Goal: Task Accomplishment & Management: Manage account settings

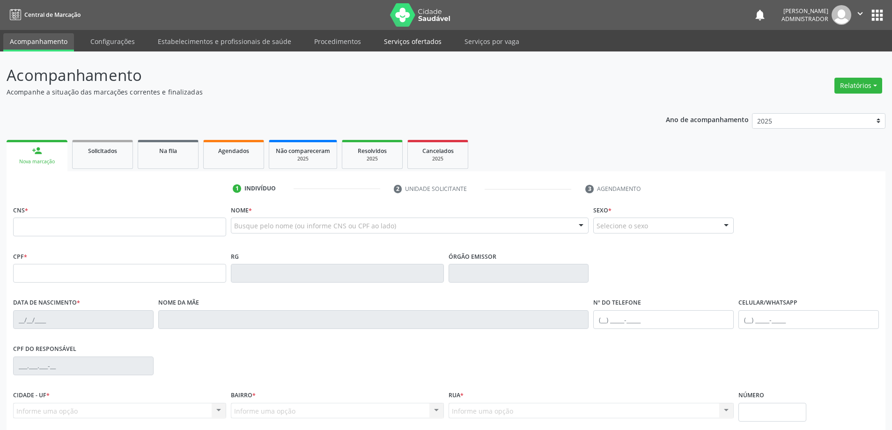
click at [413, 40] on link "Serviços ofertados" at bounding box center [412, 41] width 71 height 16
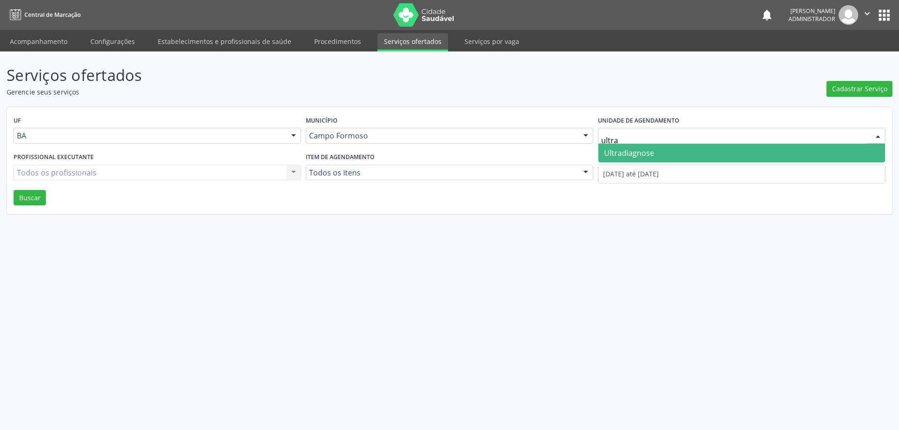
type input "ultrad"
click at [640, 154] on span "Ultradiagnose" at bounding box center [629, 153] width 50 height 10
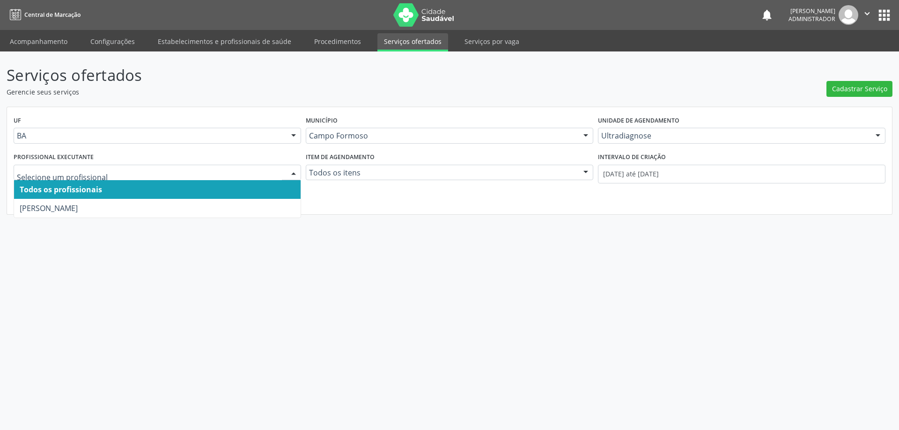
click at [288, 173] on div at bounding box center [293, 173] width 14 height 16
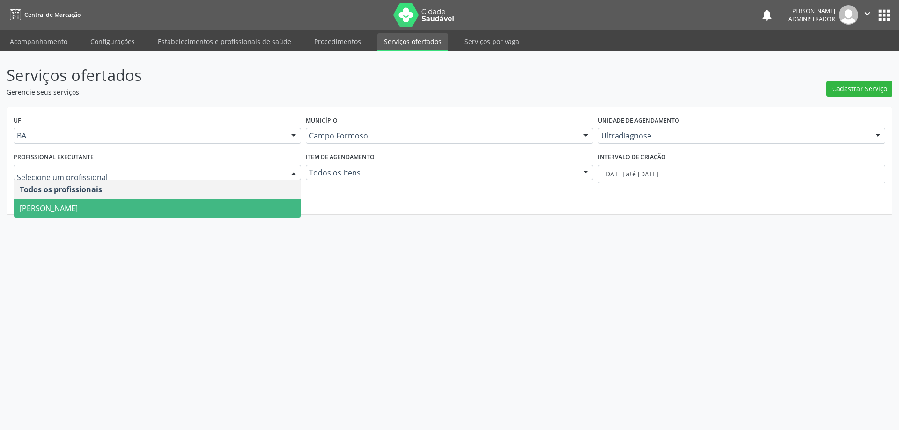
click at [231, 199] on span "[PERSON_NAME]" at bounding box center [157, 208] width 286 height 19
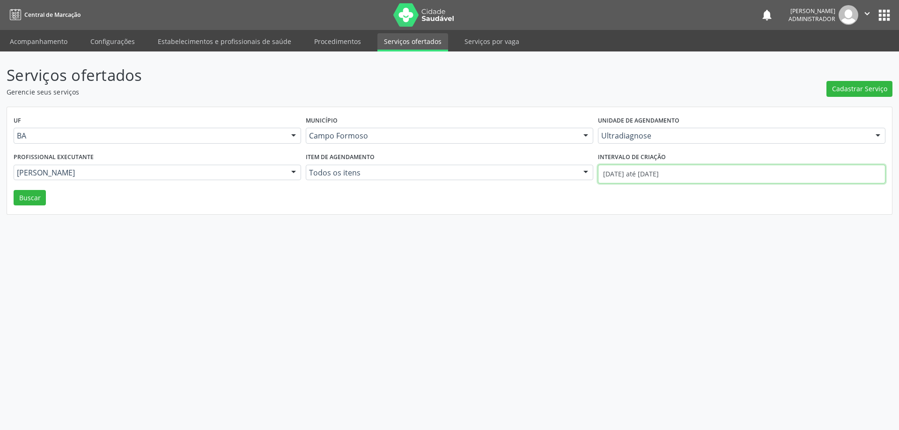
click at [647, 168] on input "[DATE] até [DATE]" at bounding box center [741, 174] width 287 height 19
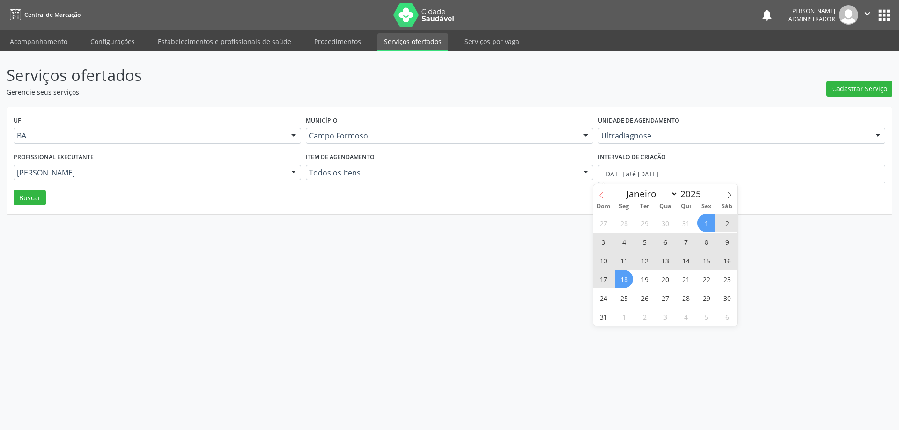
click at [601, 192] on icon at bounding box center [601, 195] width 7 height 7
select select "6"
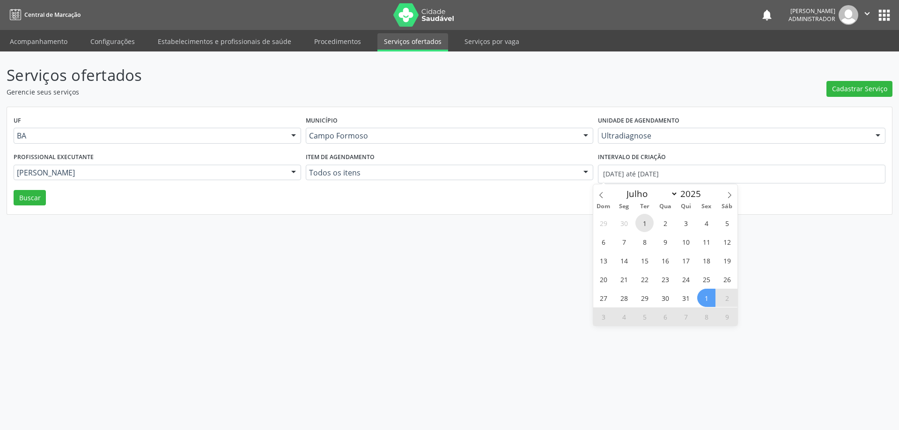
click at [644, 223] on span "1" at bounding box center [644, 223] width 18 height 18
type input "[DATE]"
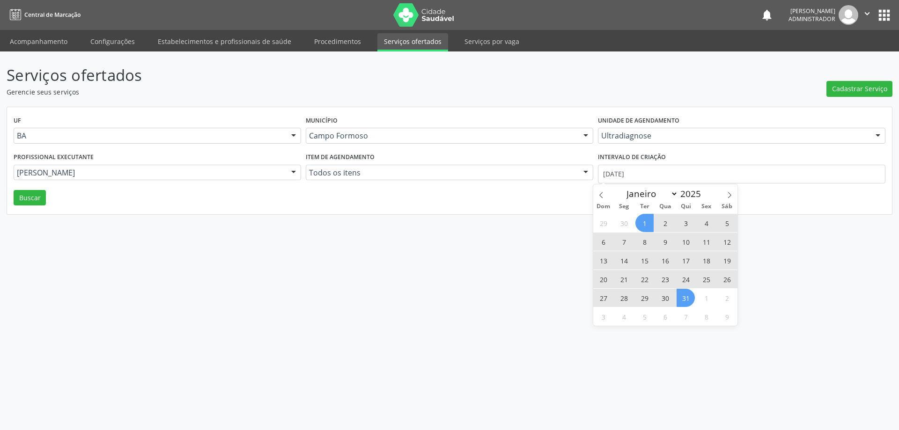
click at [686, 305] on span "31" at bounding box center [685, 298] width 18 height 18
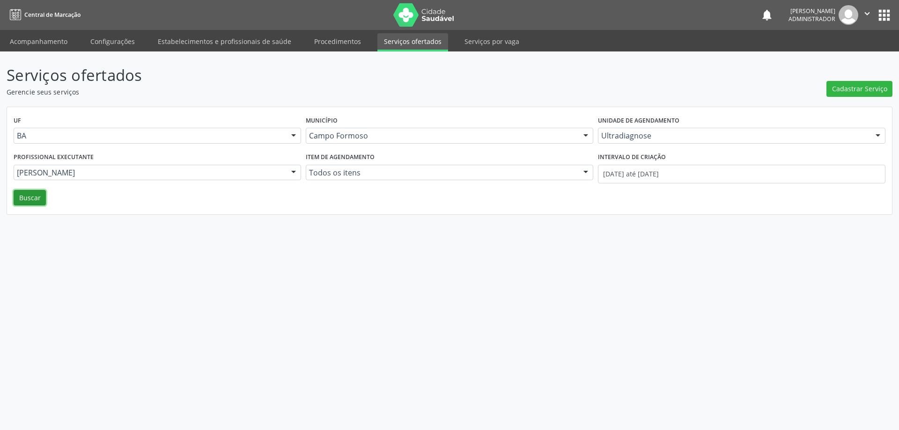
click at [36, 193] on button "Buscar" at bounding box center [30, 198] width 32 height 16
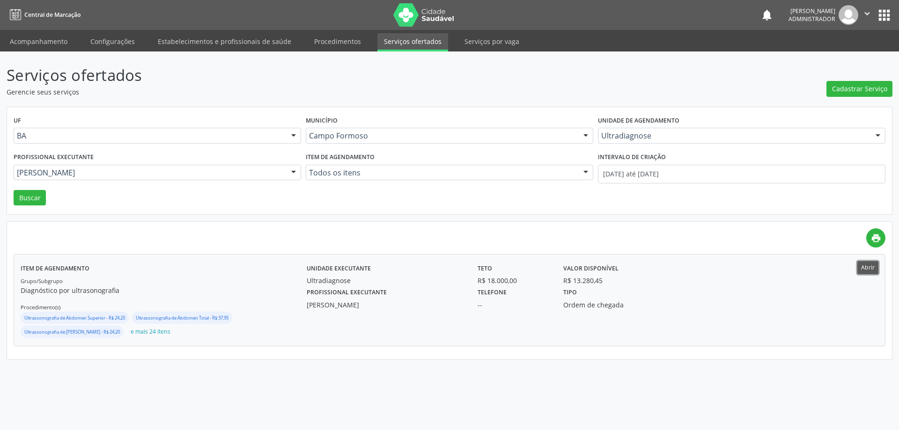
click at [861, 264] on button "Abrir" at bounding box center [867, 267] width 21 height 13
click at [19, 40] on link "Acompanhamento" at bounding box center [38, 41] width 71 height 16
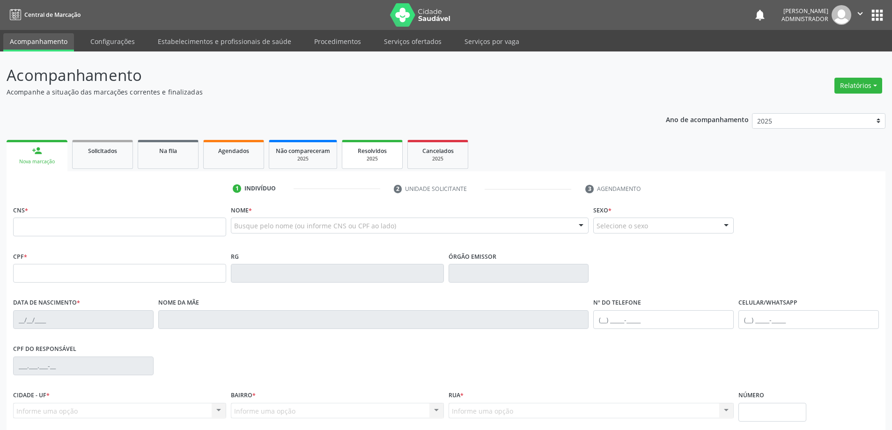
click at [367, 154] on span "Resolvidos" at bounding box center [372, 151] width 29 height 8
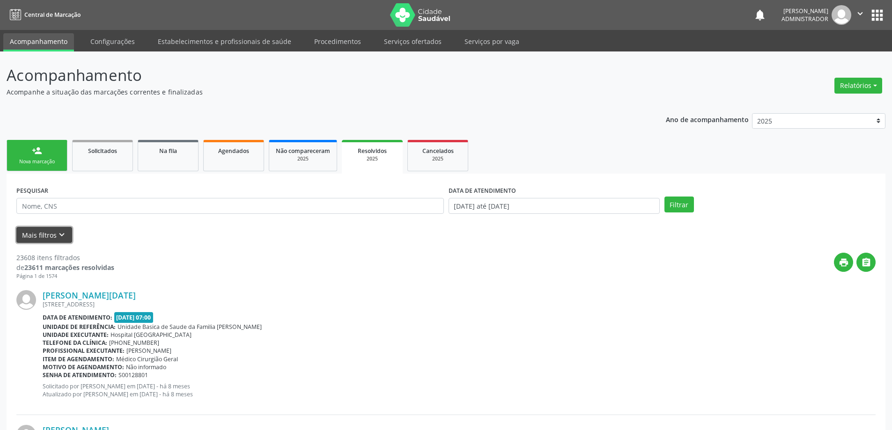
click at [52, 231] on button "Mais filtros keyboard_arrow_down" at bounding box center [44, 235] width 56 height 16
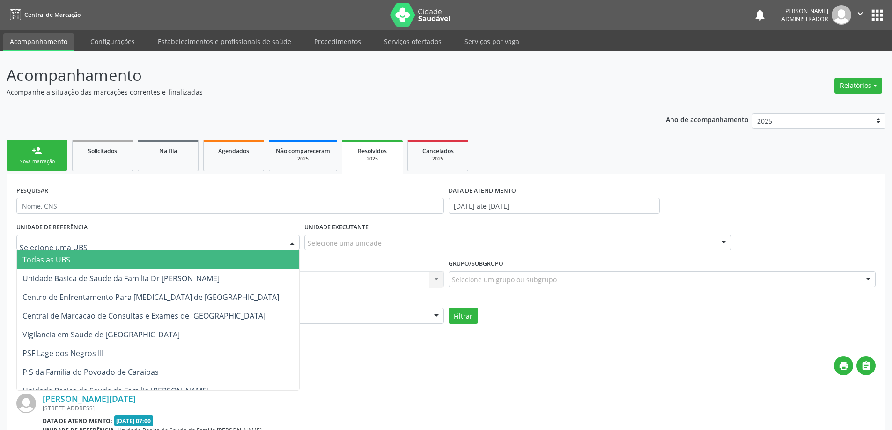
click at [291, 242] on div at bounding box center [292, 243] width 14 height 16
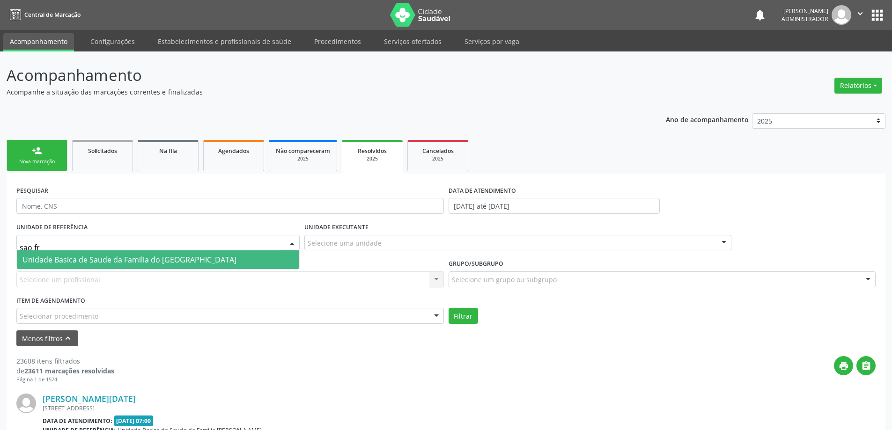
type input "sao fra"
click at [235, 257] on span "Unidade Basica de Saude da Familia do [GEOGRAPHIC_DATA]" at bounding box center [158, 259] width 282 height 19
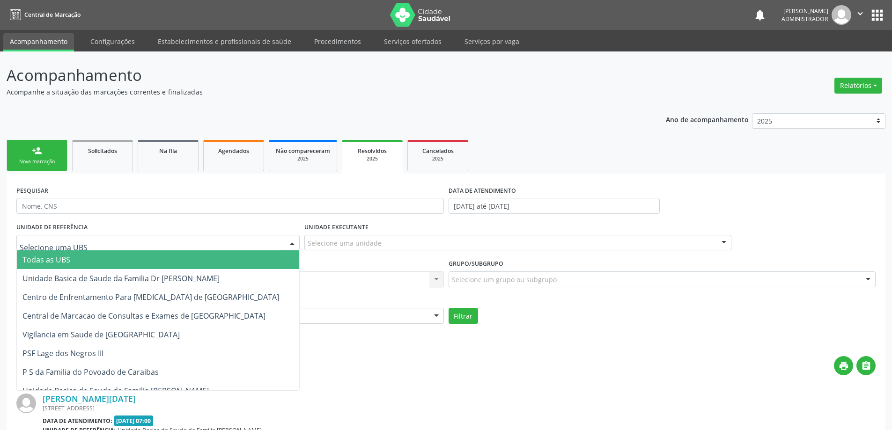
click at [294, 242] on div at bounding box center [292, 243] width 14 height 16
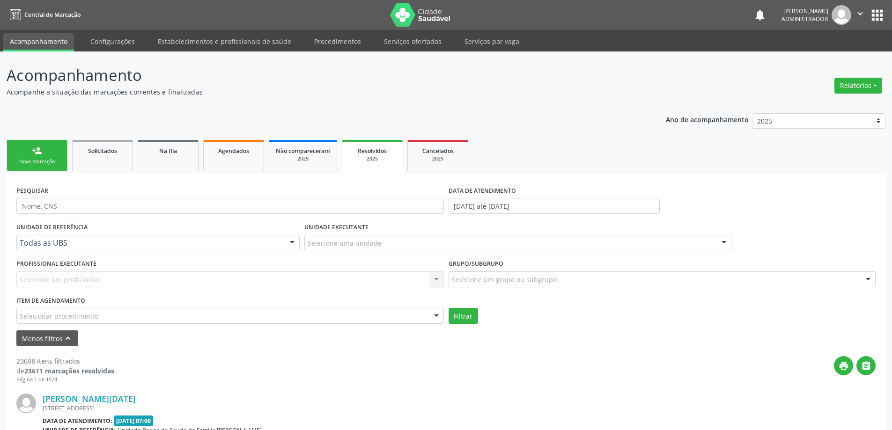
click at [371, 269] on div "PROFISSIONAL EXECUTANTE Selecione um profissional Nenhum resultado encontrado p…" at bounding box center [230, 275] width 432 height 37
click at [438, 277] on div "Selecione um profissional Nenhum resultado encontrado para: " " Não há nenhuma …" at bounding box center [229, 280] width 427 height 16
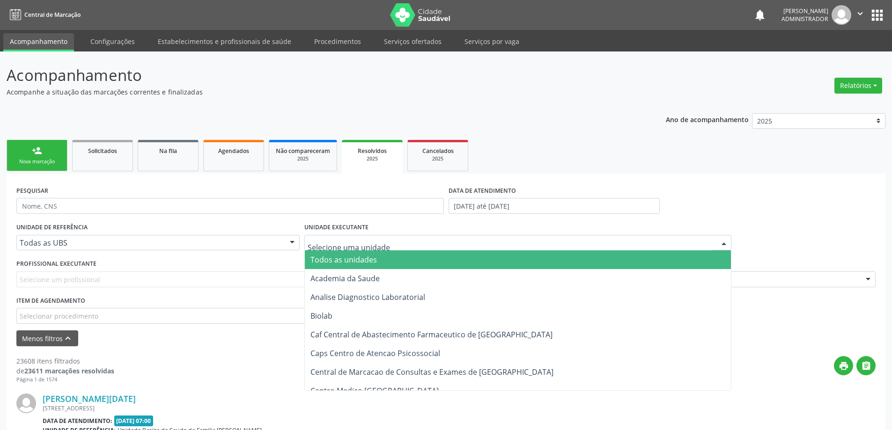
click at [722, 243] on div at bounding box center [724, 243] width 14 height 16
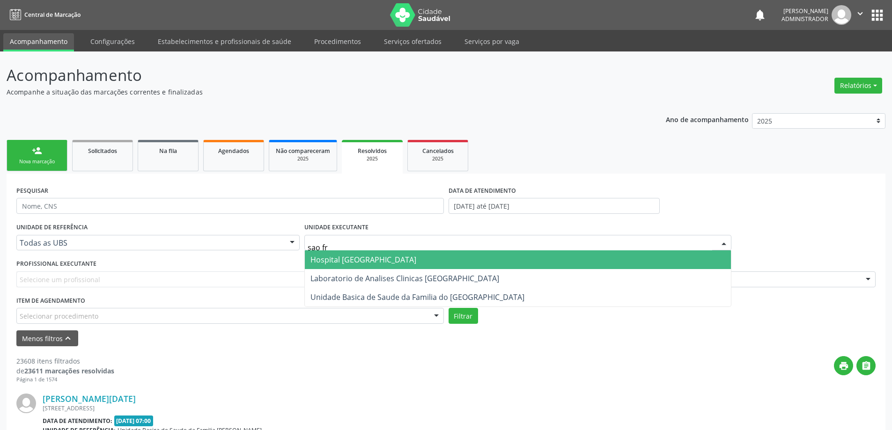
type input "sao fra"
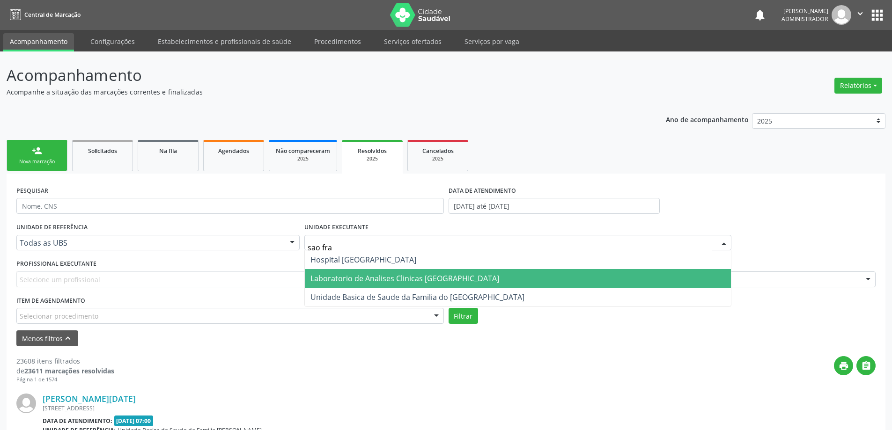
click at [467, 278] on span "Laboratorio de Analises Clinicas [GEOGRAPHIC_DATA]" at bounding box center [404, 278] width 189 height 10
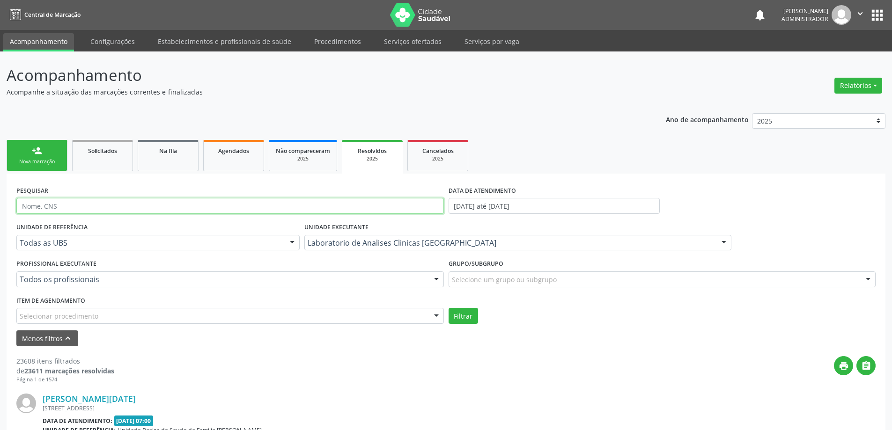
click at [277, 205] on input "text" at bounding box center [229, 206] width 427 height 16
type input "jeilane [PERSON_NAME]"
click at [505, 204] on input "[DATE] até [DATE]" at bounding box center [553, 206] width 211 height 16
click at [467, 318] on button "Filtrar" at bounding box center [462, 316] width 29 height 16
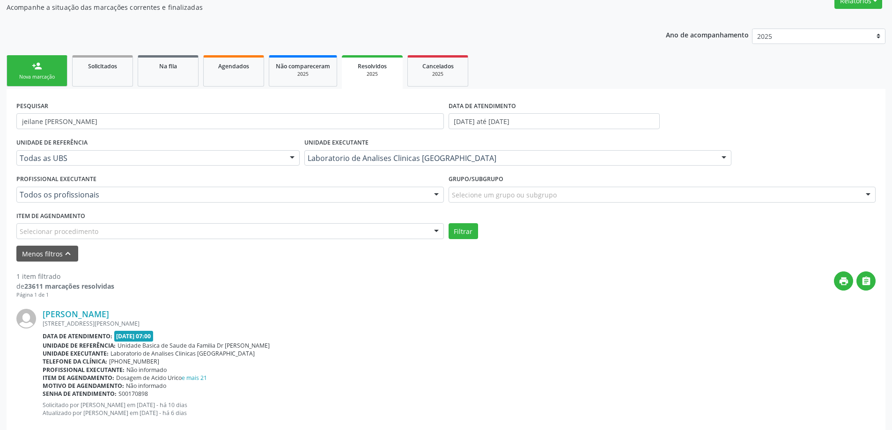
scroll to position [104, 0]
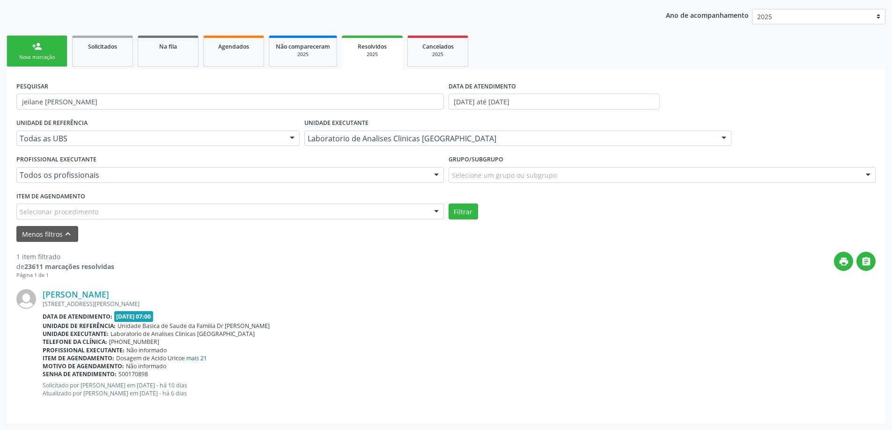
click at [197, 356] on link "e mais 21" at bounding box center [194, 358] width 25 height 8
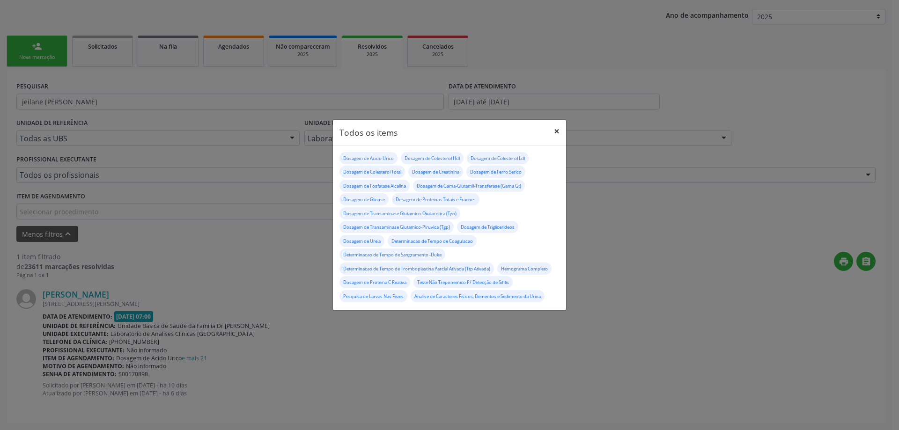
click at [556, 126] on button "×" at bounding box center [556, 131] width 19 height 23
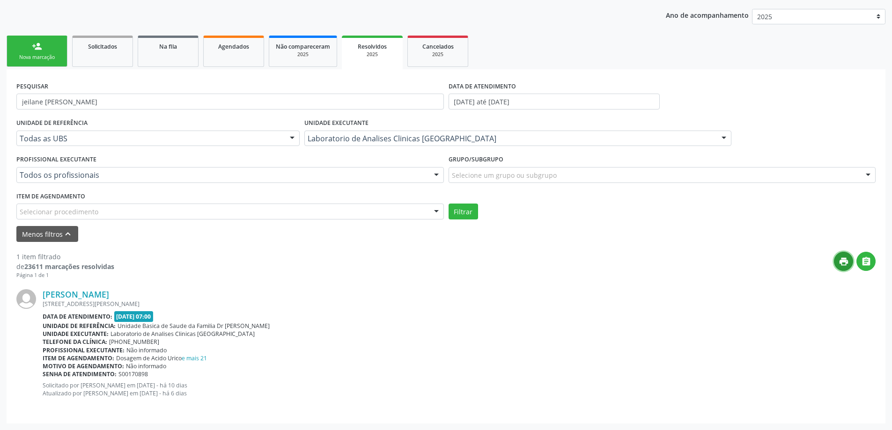
click at [844, 258] on icon "print" at bounding box center [843, 262] width 10 height 10
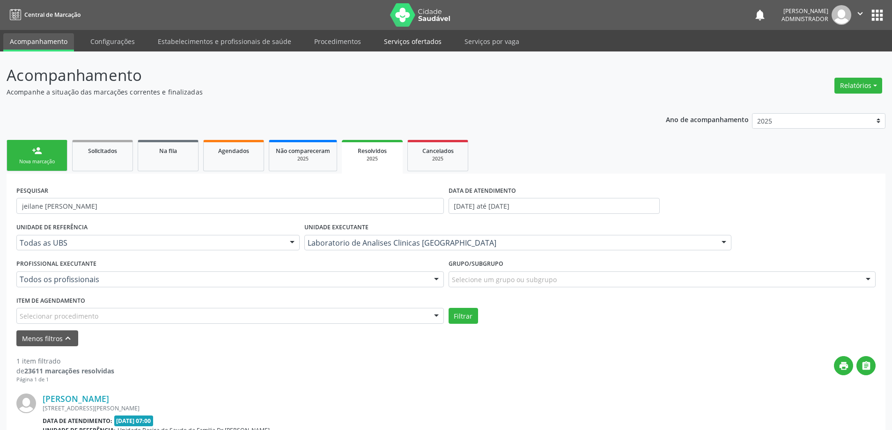
click at [401, 39] on link "Serviços ofertados" at bounding box center [412, 41] width 71 height 16
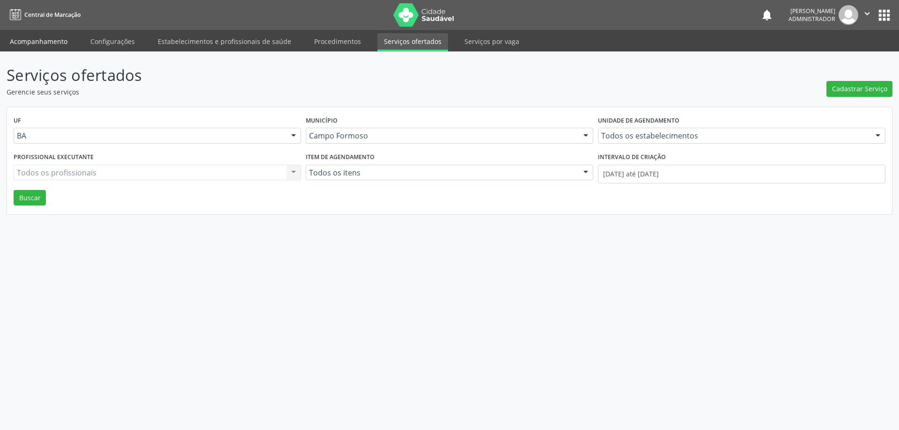
click at [53, 39] on link "Acompanhamento" at bounding box center [38, 41] width 71 height 16
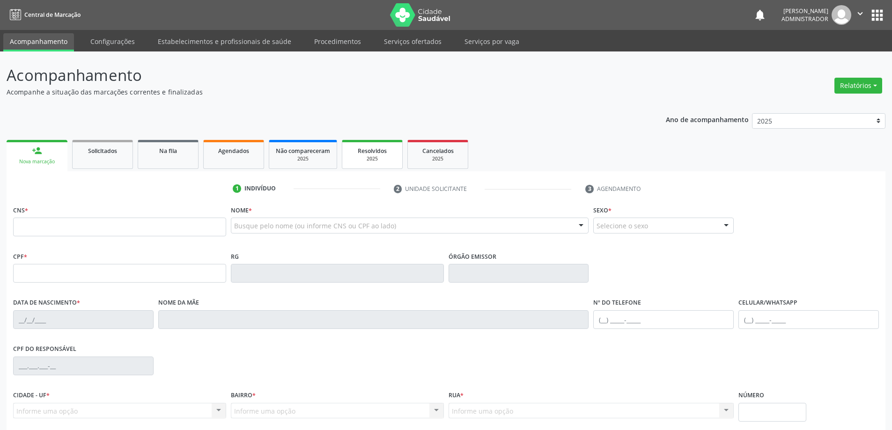
click at [370, 147] on span "Resolvidos" at bounding box center [372, 151] width 29 height 8
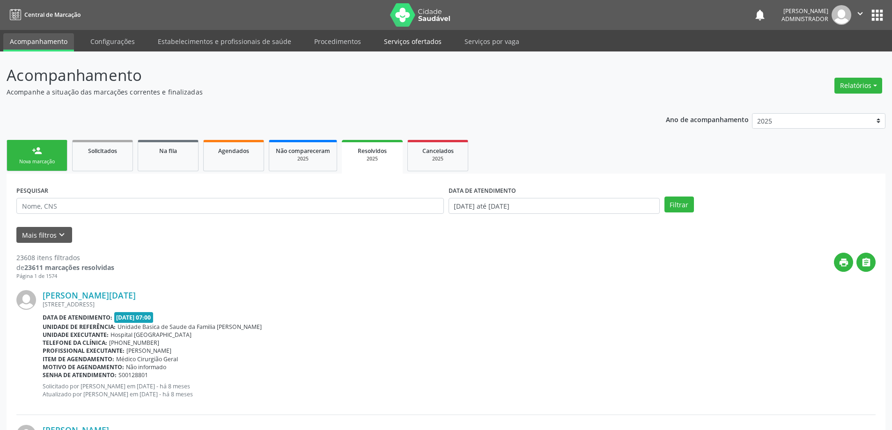
click at [396, 44] on link "Serviços ofertados" at bounding box center [412, 41] width 71 height 16
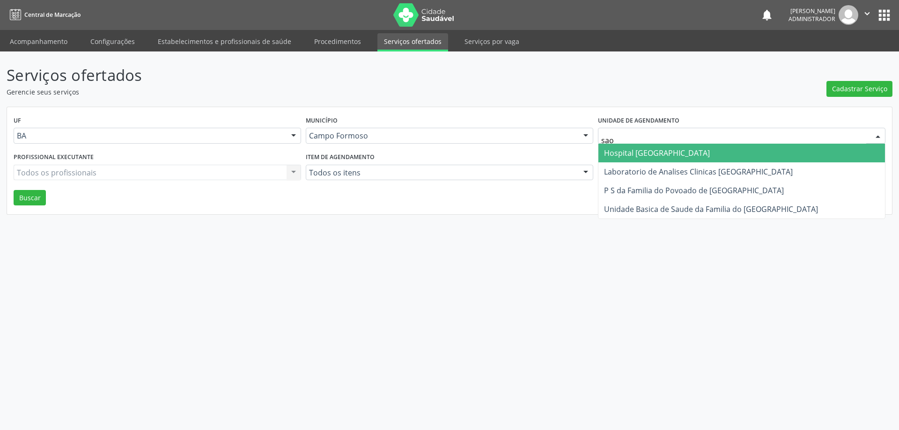
type input "sao f"
click at [649, 155] on span "Hospital [GEOGRAPHIC_DATA]" at bounding box center [657, 153] width 106 height 10
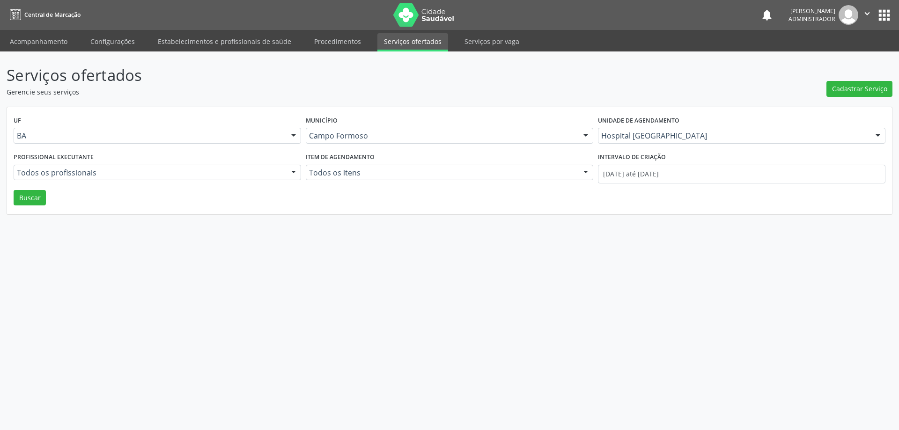
click at [291, 173] on div at bounding box center [293, 173] width 14 height 16
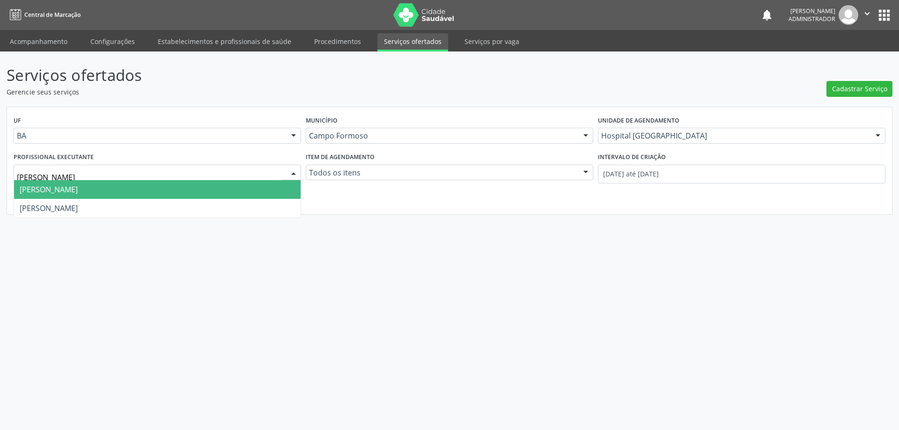
type input "[PERSON_NAME]"
click at [150, 183] on span "[PERSON_NAME]" at bounding box center [157, 189] width 286 height 19
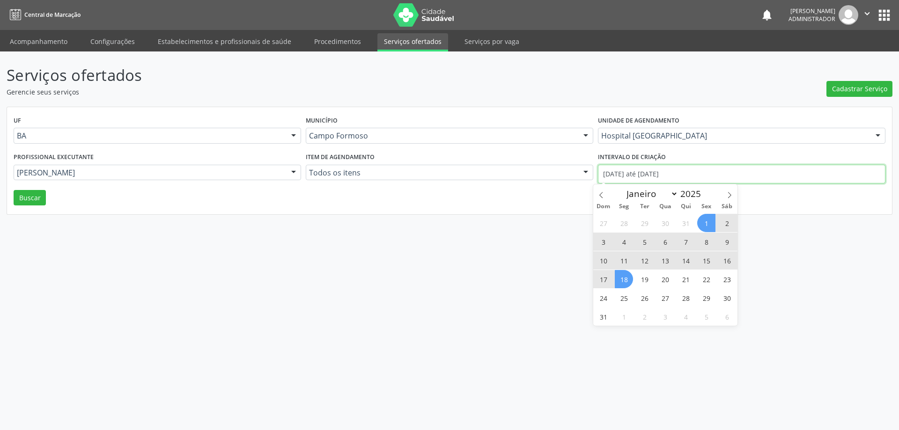
click at [641, 173] on input "[DATE] até [DATE]" at bounding box center [741, 174] width 287 height 19
click at [599, 193] on icon at bounding box center [601, 195] width 7 height 7
select select "6"
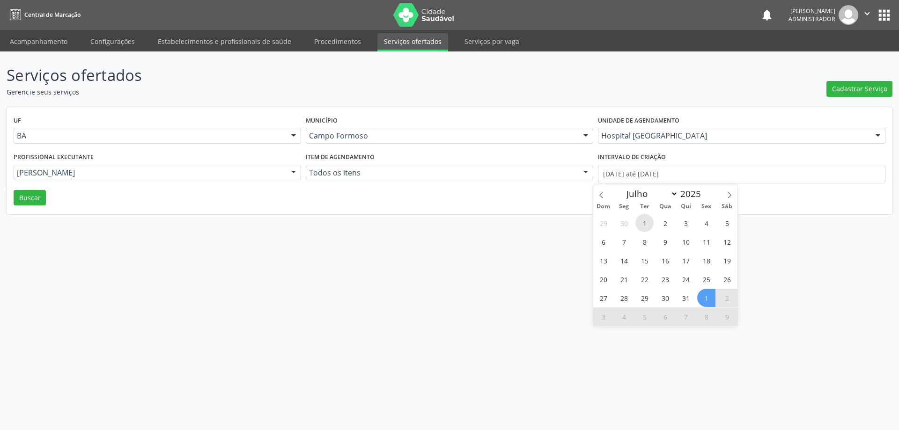
click at [647, 222] on span "1" at bounding box center [644, 223] width 18 height 18
type input "[DATE]"
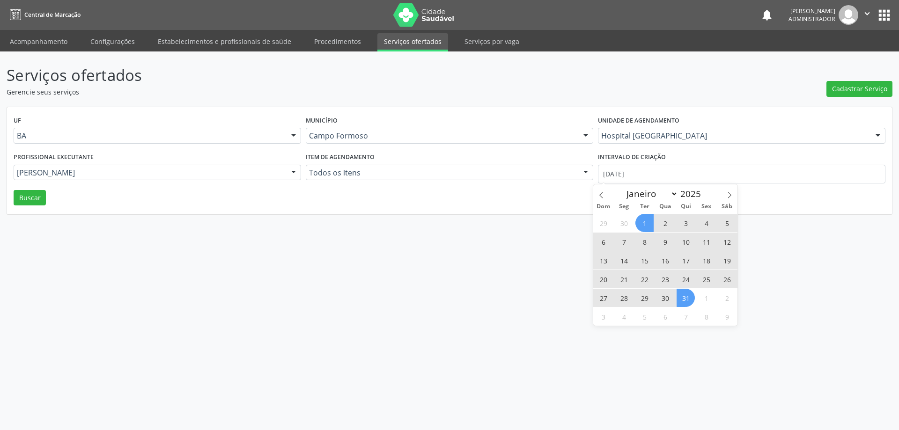
click at [683, 293] on span "31" at bounding box center [685, 298] width 18 height 18
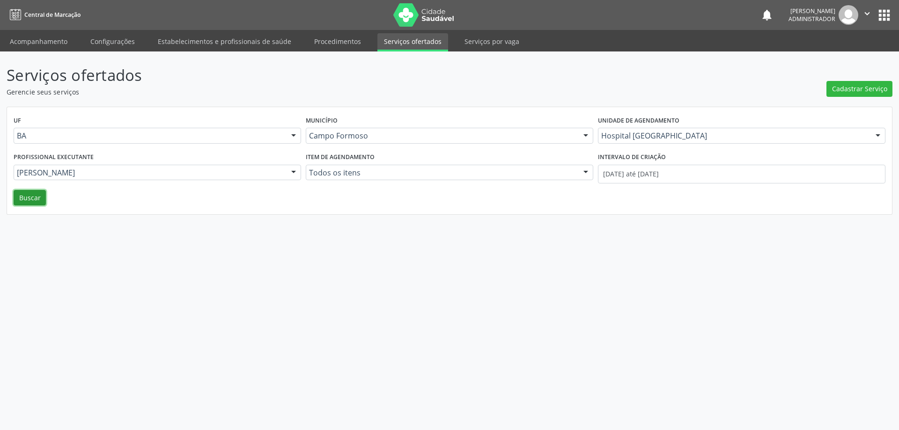
click at [17, 195] on button "Buscar" at bounding box center [30, 198] width 32 height 16
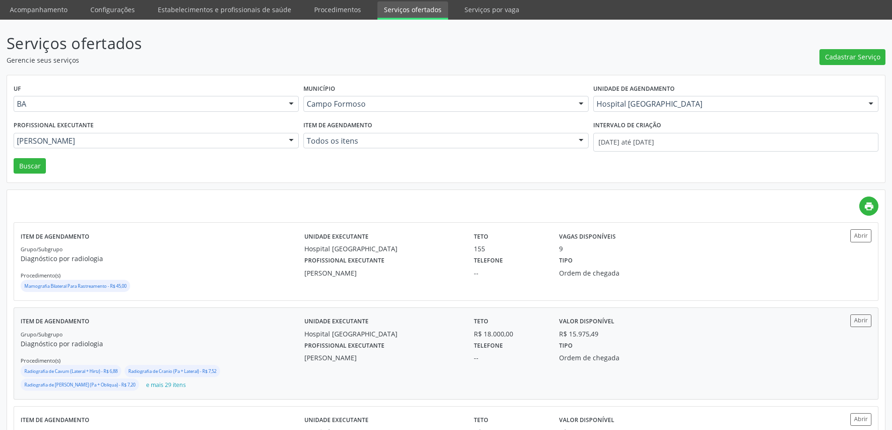
scroll to position [47, 0]
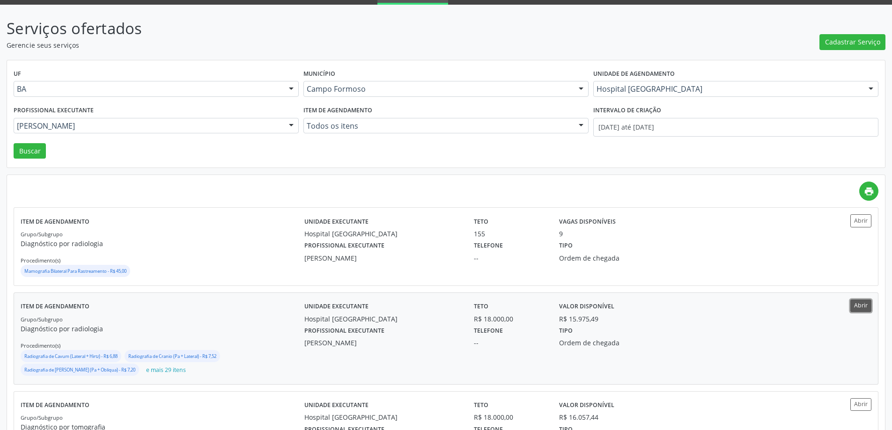
click at [866, 307] on button "Abrir" at bounding box center [860, 306] width 21 height 13
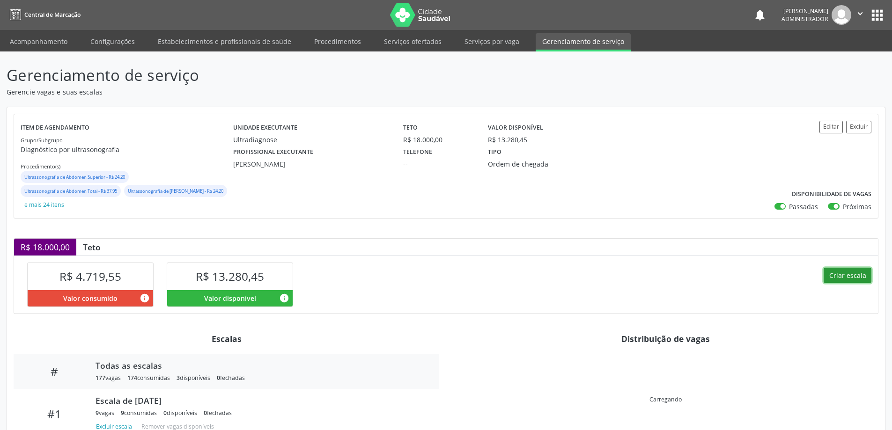
click at [838, 274] on button "Criar escala" at bounding box center [847, 276] width 48 height 16
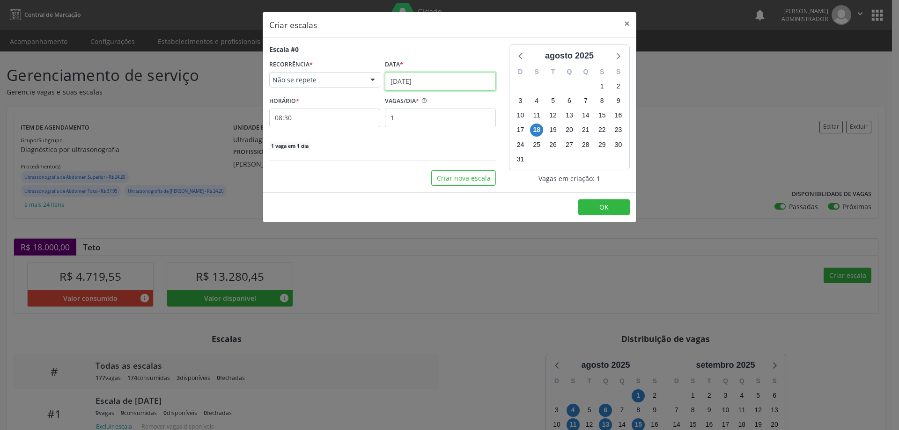
click at [395, 77] on input "[DATE]" at bounding box center [440, 81] width 111 height 19
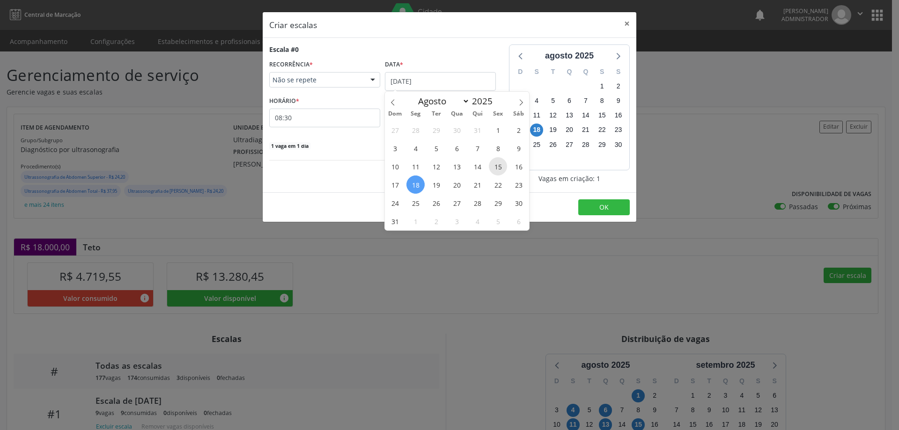
click at [494, 166] on span "15" at bounding box center [498, 166] width 18 height 18
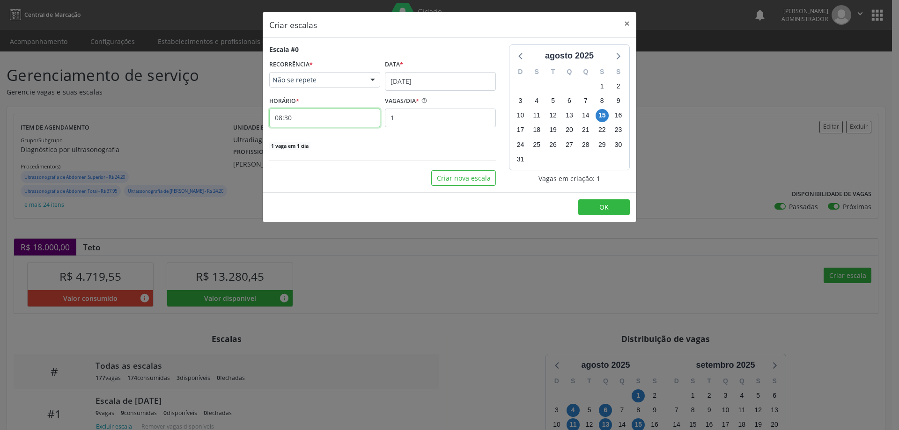
click at [336, 117] on input "08:30" at bounding box center [324, 118] width 111 height 19
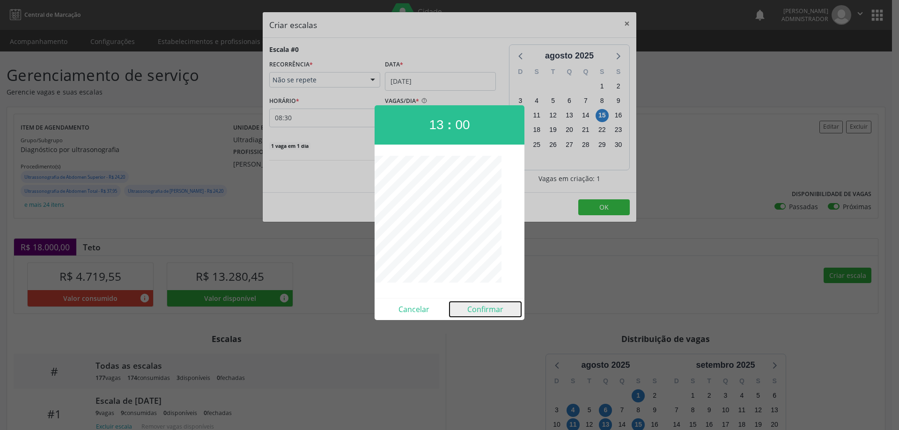
click at [481, 310] on button "Confirmar" at bounding box center [485, 309] width 72 height 15
type input "13:00"
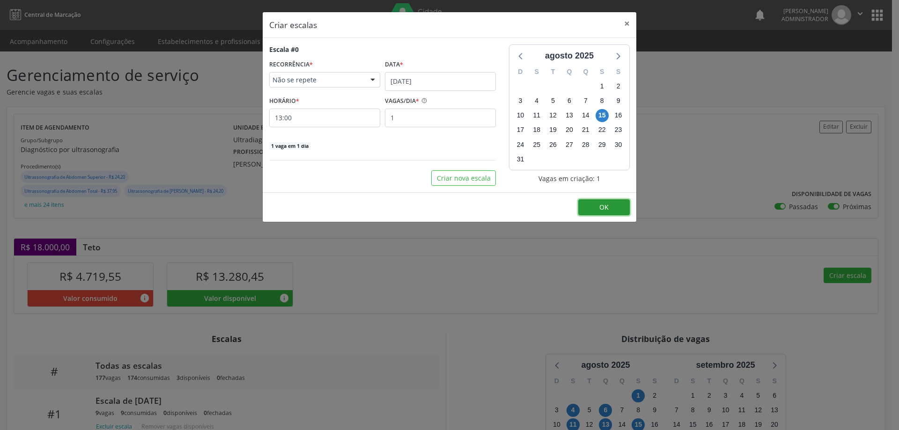
click at [591, 205] on button "OK" at bounding box center [603, 207] width 51 height 16
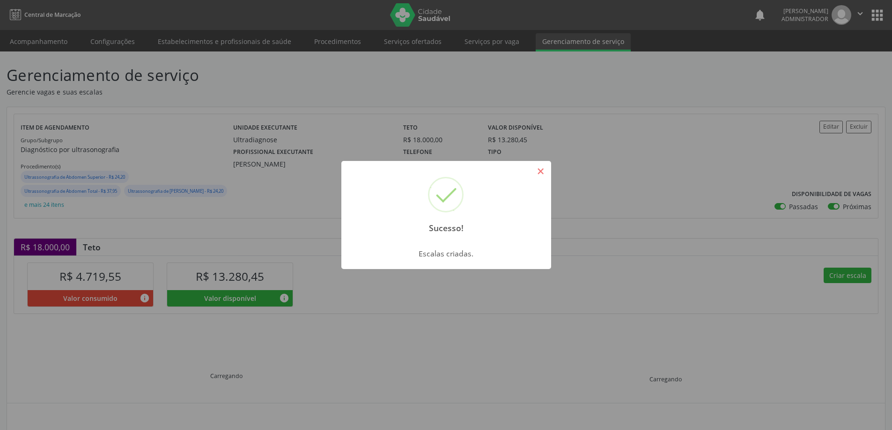
click at [541, 171] on button "×" at bounding box center [541, 171] width 16 height 16
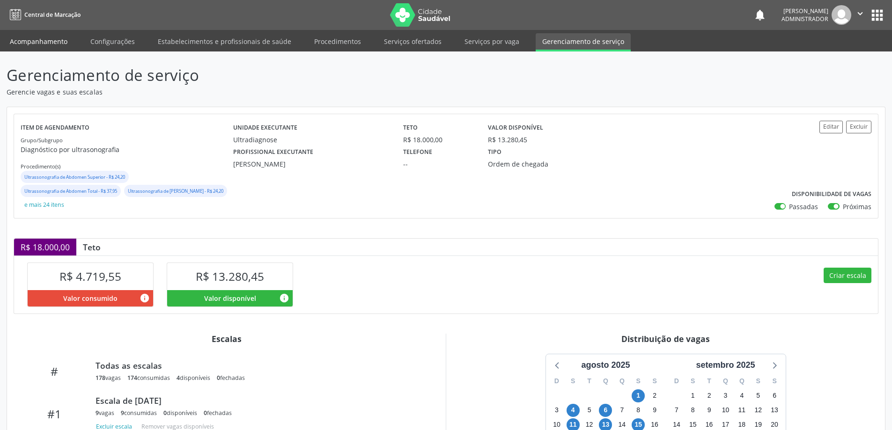
click at [23, 44] on link "Acompanhamento" at bounding box center [38, 41] width 71 height 16
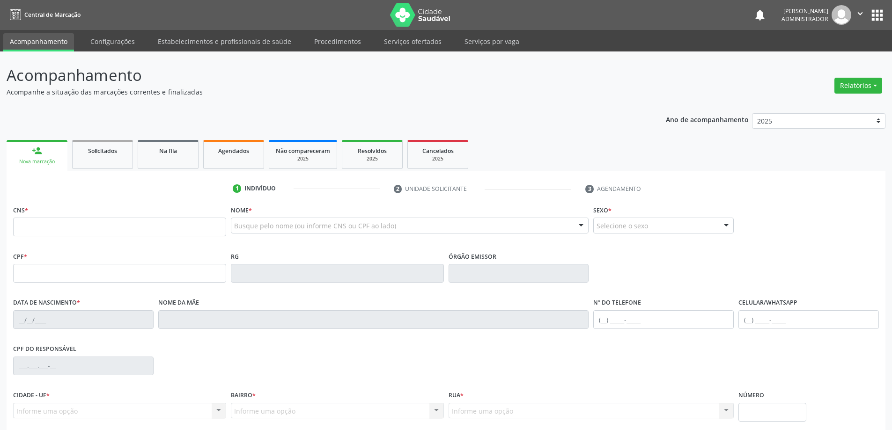
click at [55, 229] on input "text" at bounding box center [119, 227] width 213 height 19
type input "705 6004 3455 3018"
type input "1209408686"
type input "06/06/1981"
type input "020.161.595-96"
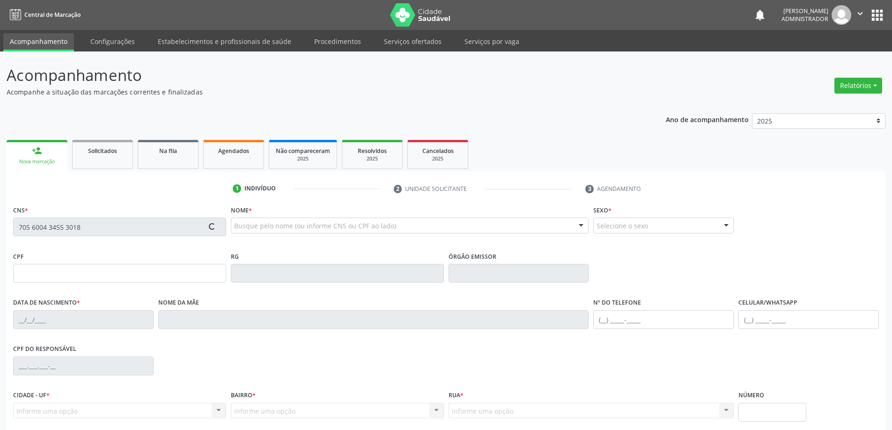
type input "S/N"
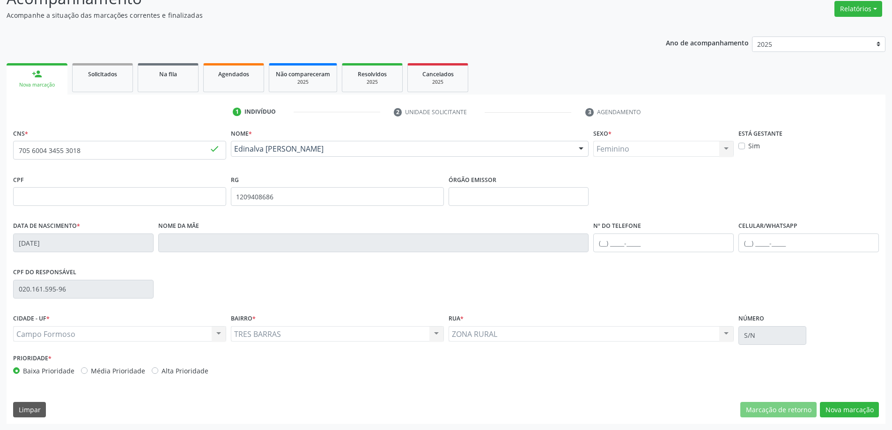
scroll to position [77, 0]
click at [842, 411] on button "Nova marcação" at bounding box center [849, 410] width 59 height 16
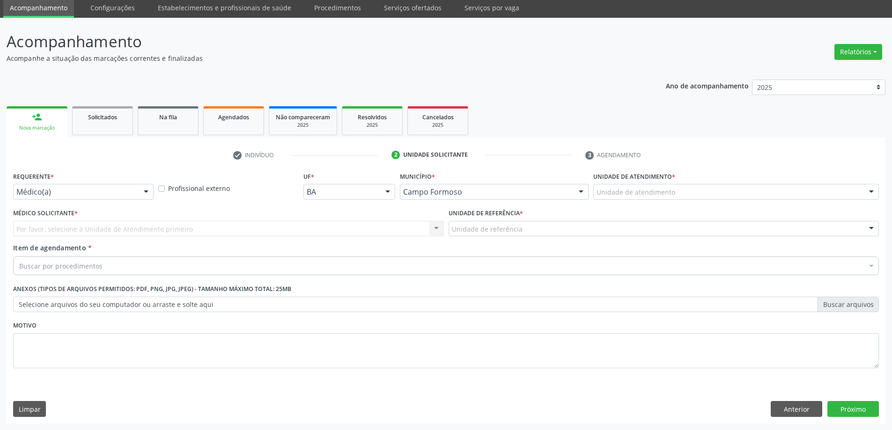
scroll to position [34, 0]
click at [145, 190] on div at bounding box center [146, 192] width 14 height 16
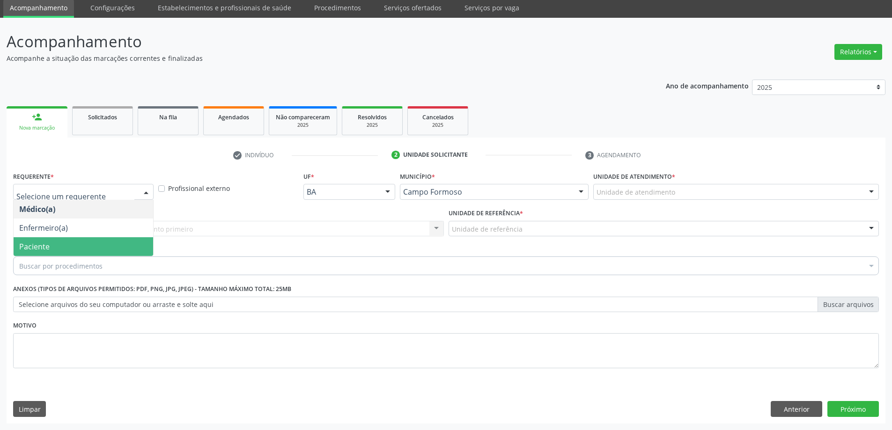
click at [127, 244] on span "Paciente" at bounding box center [83, 246] width 139 height 19
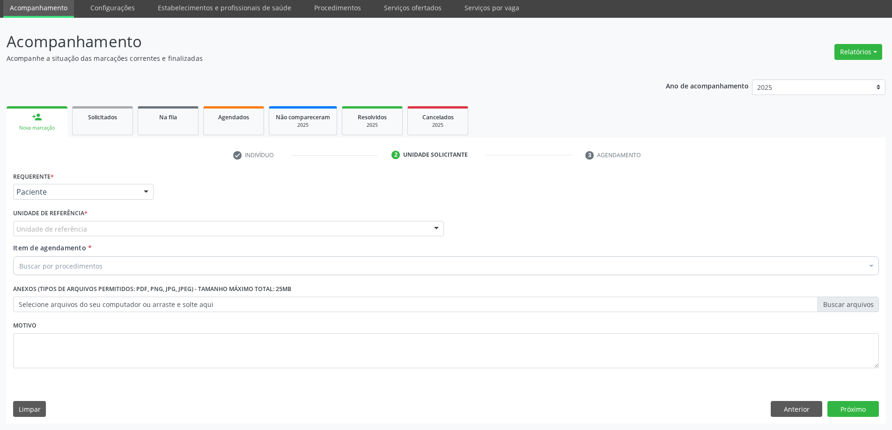
click at [432, 226] on div at bounding box center [436, 229] width 14 height 16
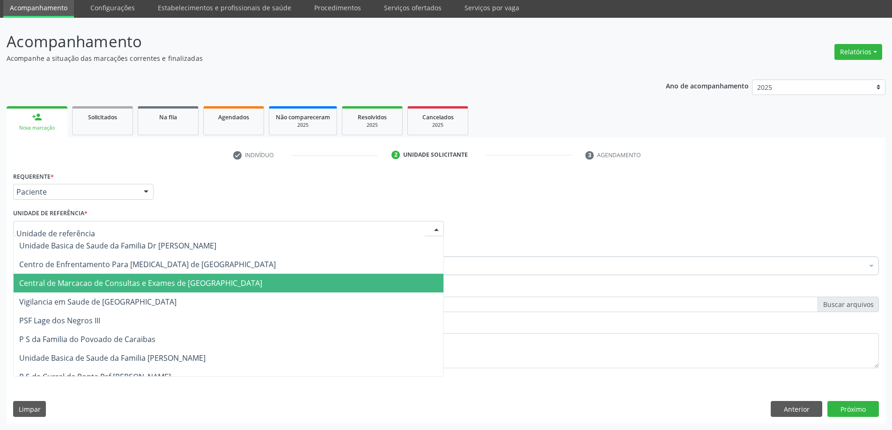
click at [411, 276] on span "Central de Marcacao de Consultas e Exames de [GEOGRAPHIC_DATA]" at bounding box center [229, 283] width 430 height 19
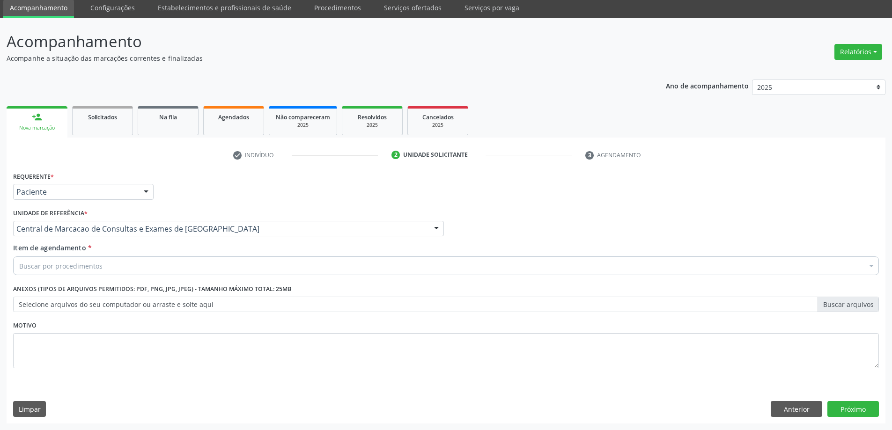
click at [411, 265] on div "Buscar por procedimentos" at bounding box center [446, 266] width 866 height 19
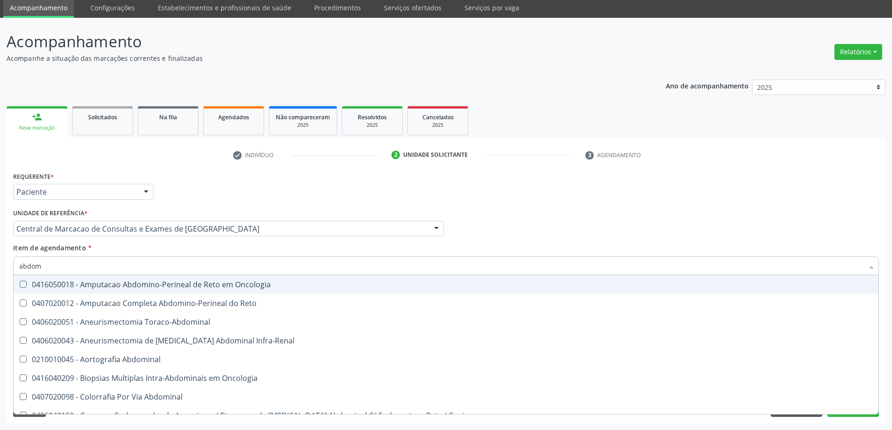
type input "abdome"
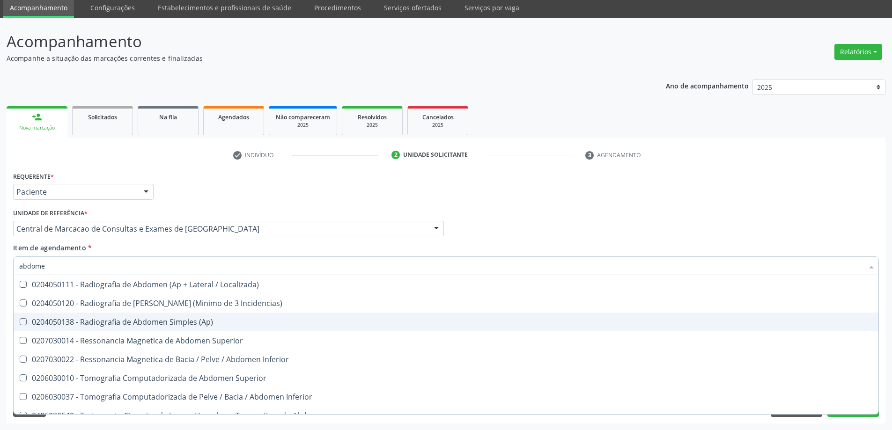
scroll to position [48, 0]
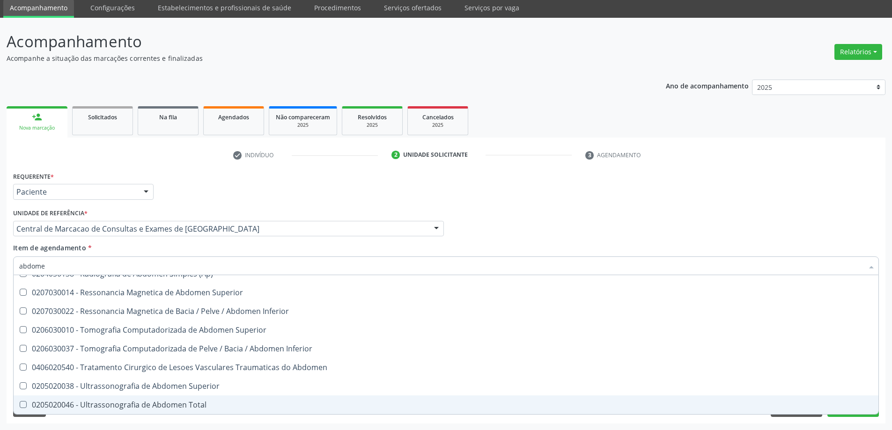
click at [294, 401] on div "0205020046 - Ultrassonografia de Abdomen Total" at bounding box center [445, 404] width 853 height 7
checkbox Total "true"
click at [865, 415] on button "Próximo" at bounding box center [852, 409] width 51 height 16
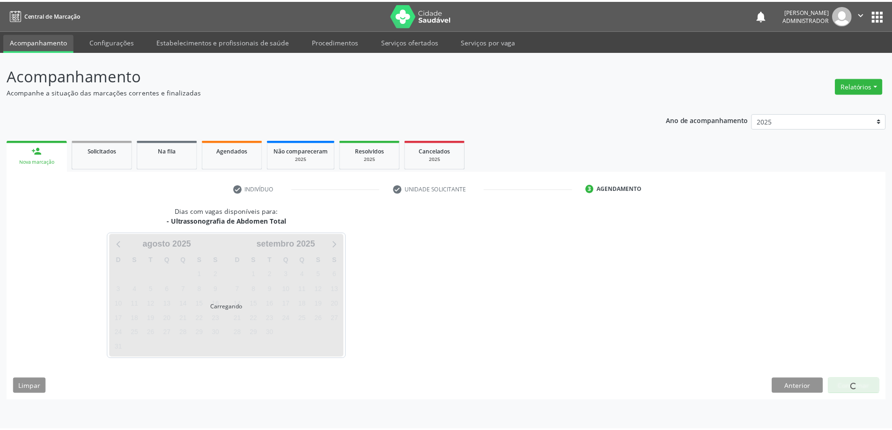
scroll to position [0, 0]
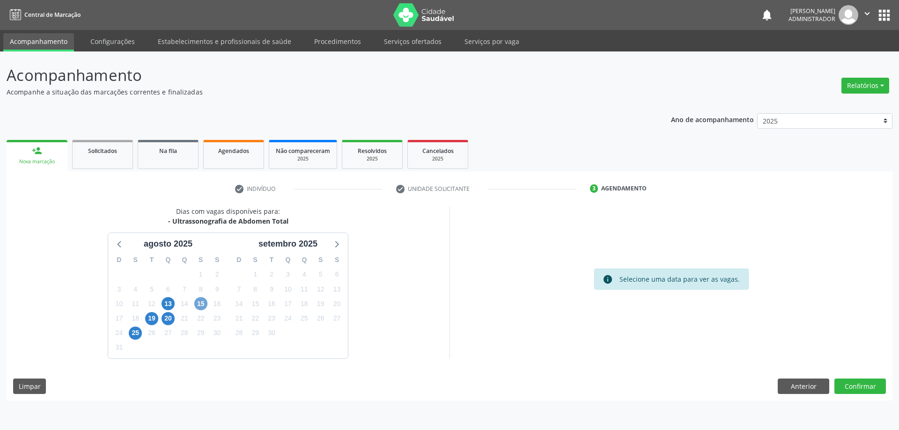
click at [201, 304] on span "15" at bounding box center [200, 303] width 13 height 13
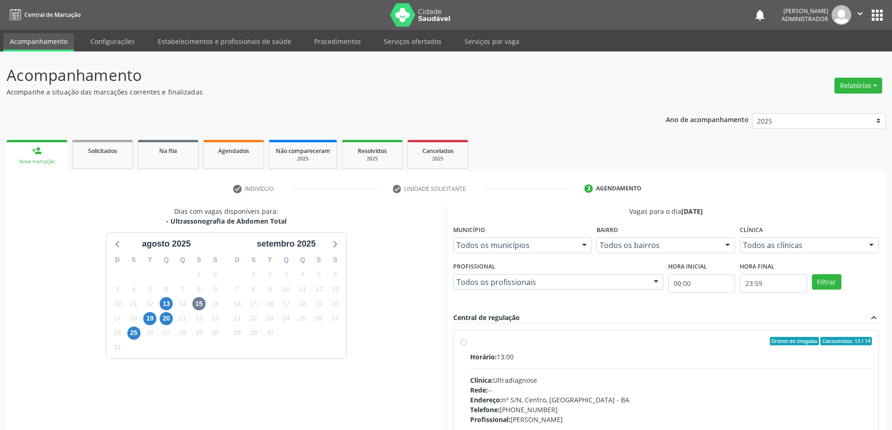
click at [470, 342] on label "Ordem de chegada Consumidos: 13 / 14 Horário: 13:00 Clínica: Ultradiagnose Rede…" at bounding box center [671, 409] width 402 height 144
click at [463, 342] on input "Ordem de chegada Consumidos: 13 / 14 Horário: 13:00 Clínica: Ultradiagnose Rede…" at bounding box center [463, 341] width 7 height 8
radio input "true"
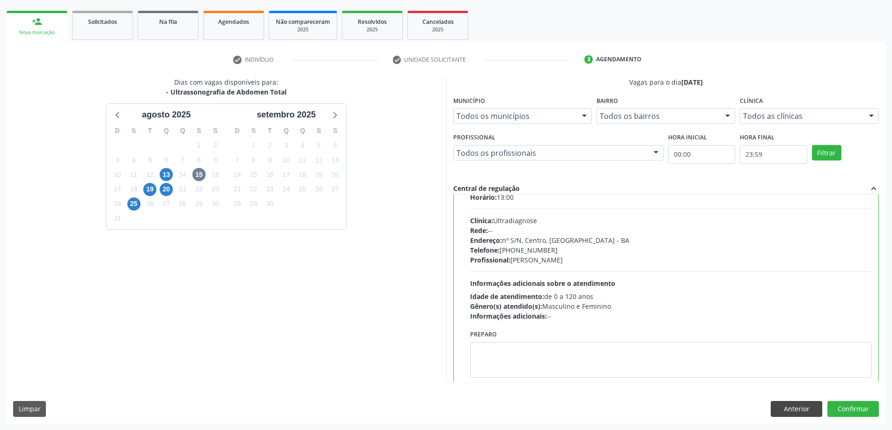
scroll to position [46, 0]
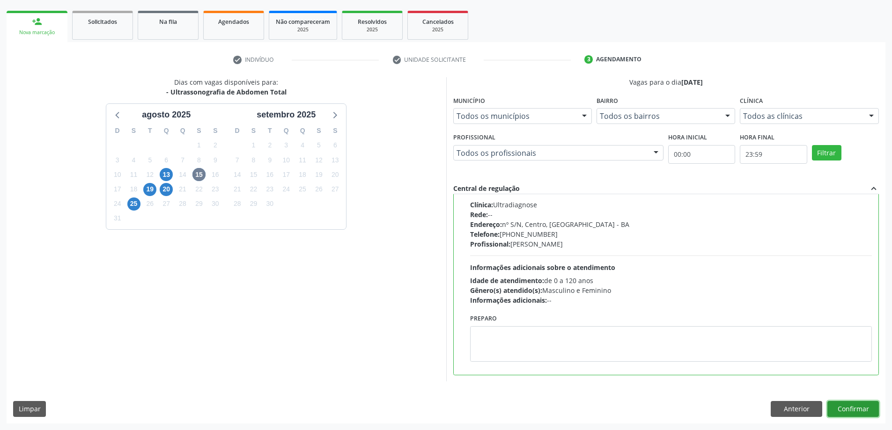
click at [844, 403] on button "Confirmar" at bounding box center [852, 409] width 51 height 16
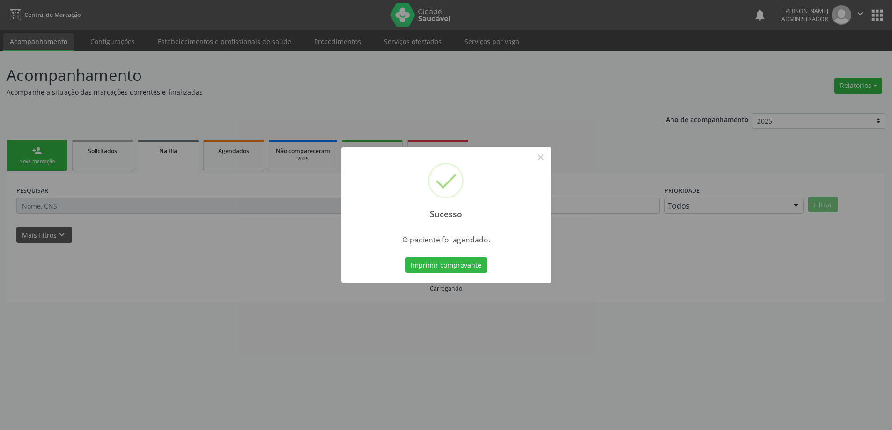
scroll to position [0, 0]
click at [446, 267] on button "Imprimir comprovante" at bounding box center [449, 265] width 81 height 16
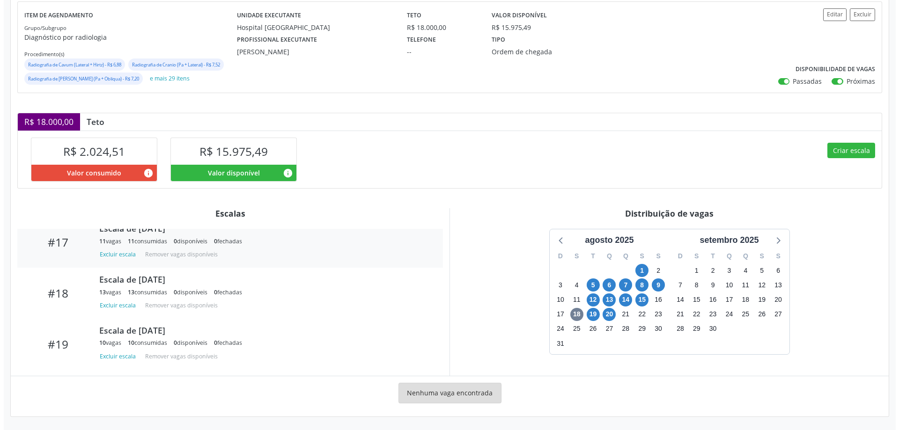
scroll to position [863, 0]
click at [848, 152] on button "Criar escala" at bounding box center [847, 151] width 48 height 16
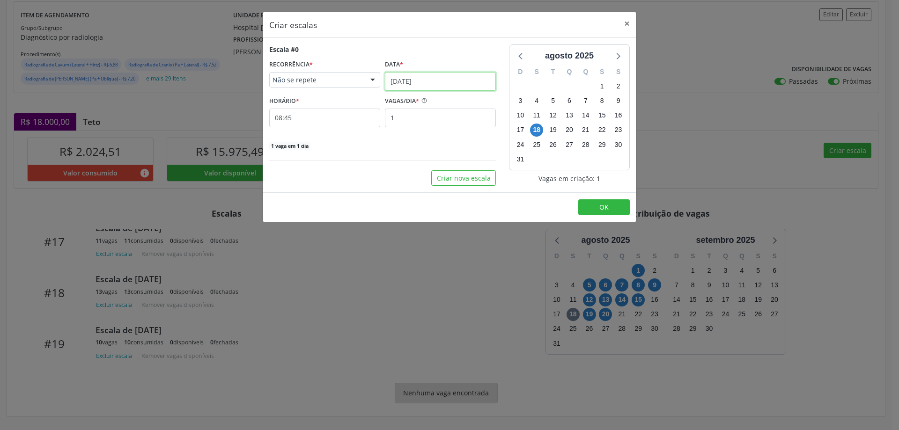
click at [406, 79] on input "18/08/2025" at bounding box center [440, 81] width 111 height 19
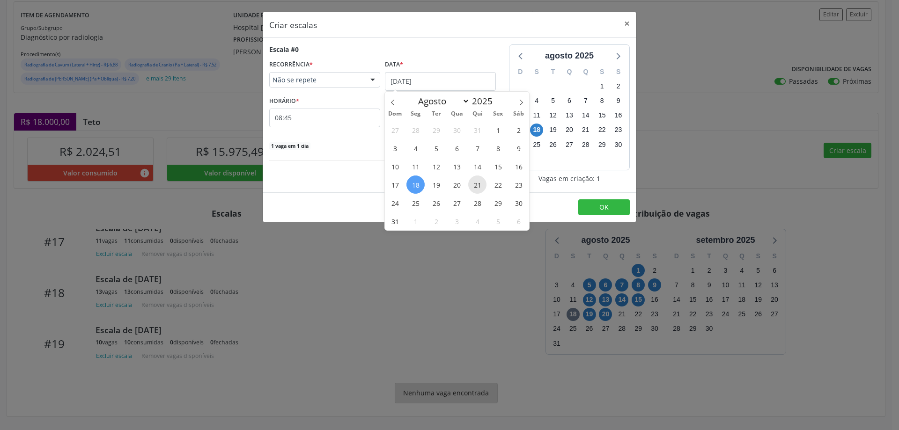
click at [475, 184] on span "21" at bounding box center [477, 185] width 18 height 18
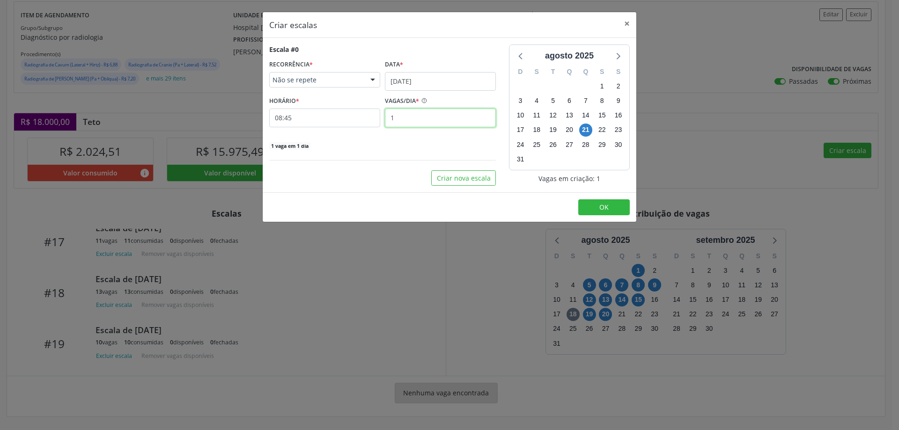
click at [417, 119] on input "1" at bounding box center [440, 118] width 111 height 19
type input "15"
click at [363, 119] on input "08:45" at bounding box center [324, 118] width 111 height 19
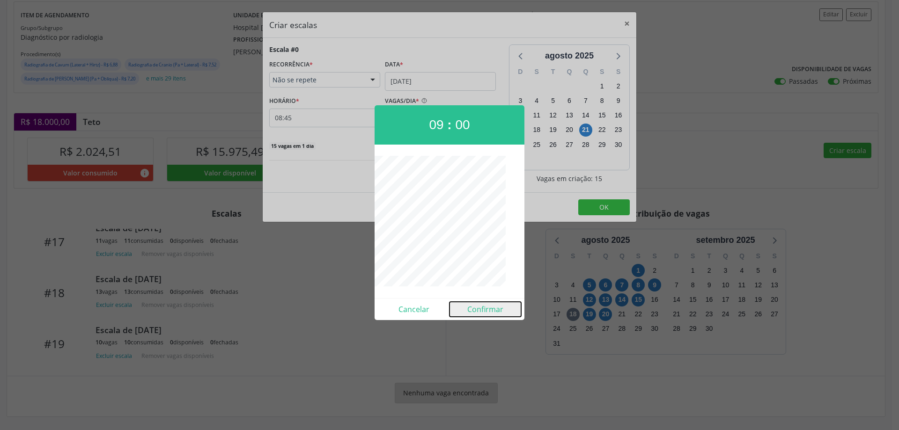
click at [479, 308] on button "Confirmar" at bounding box center [485, 309] width 72 height 15
type input "09:00"
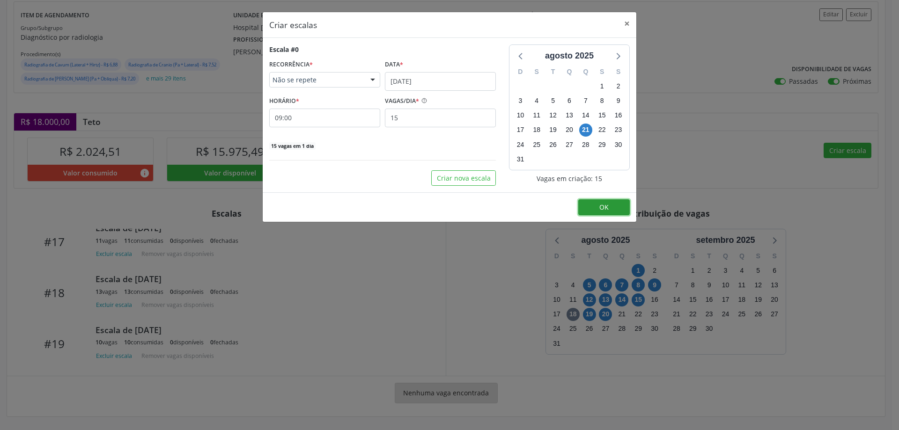
click at [593, 207] on button "OK" at bounding box center [603, 207] width 51 height 16
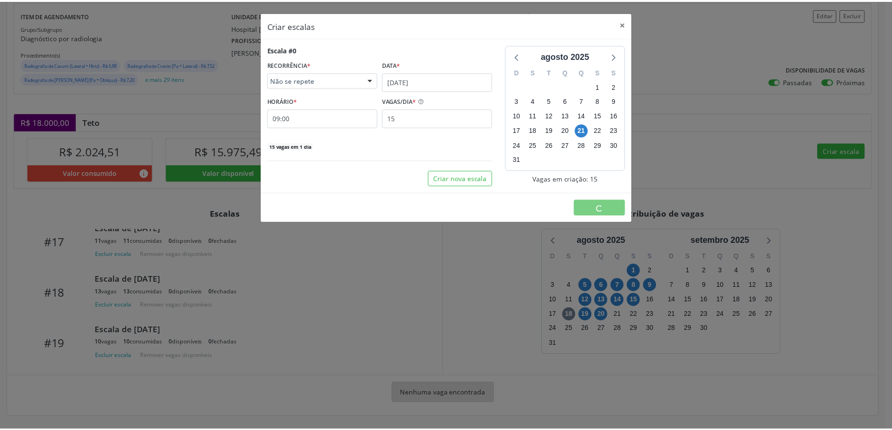
scroll to position [0, 0]
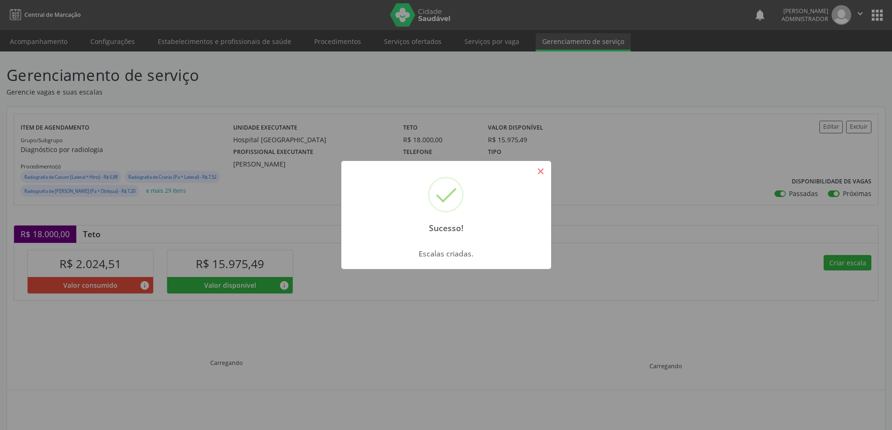
click at [541, 169] on button "×" at bounding box center [541, 171] width 16 height 16
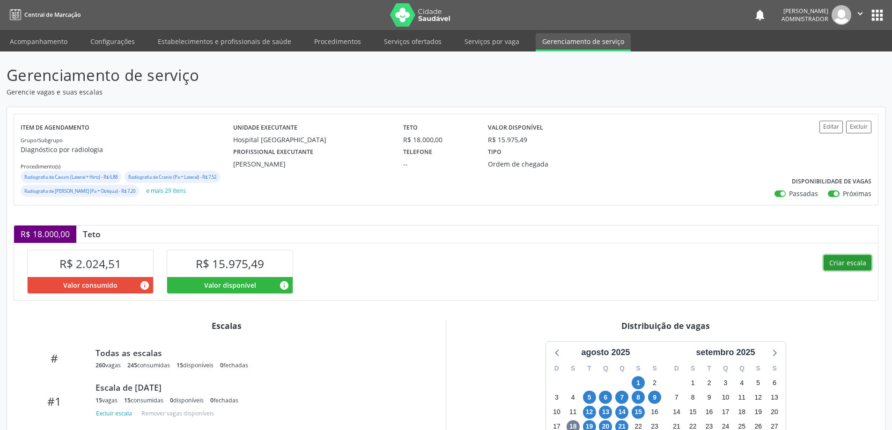
click at [838, 260] on button "Criar escala" at bounding box center [847, 263] width 48 height 16
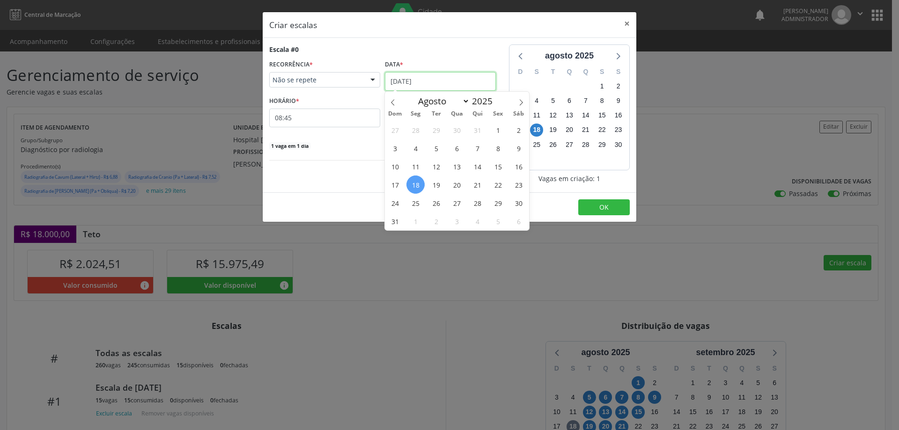
click at [425, 79] on input "18/08/2025" at bounding box center [440, 81] width 111 height 19
drag, startPoint x: 483, startPoint y: 183, endPoint x: 463, endPoint y: 169, distance: 23.9
click at [482, 184] on span "21" at bounding box center [477, 185] width 18 height 18
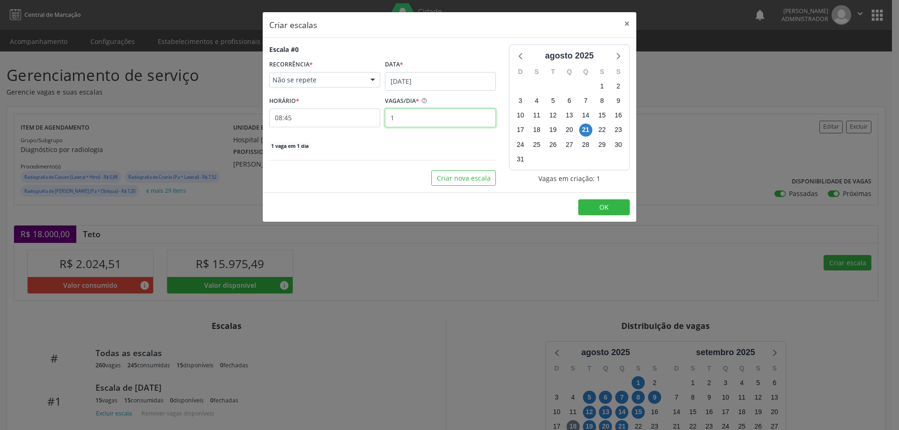
click at [412, 116] on input "1" at bounding box center [440, 118] width 111 height 19
type input "11"
click at [348, 119] on input "08:45" at bounding box center [324, 118] width 111 height 19
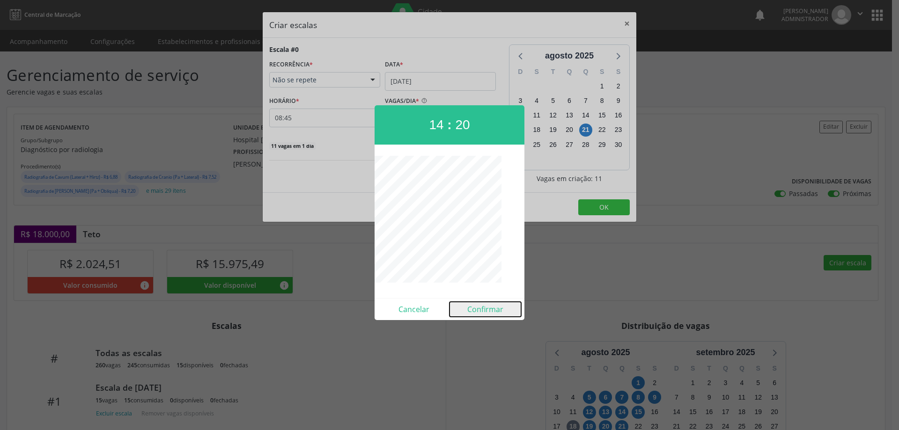
click at [488, 308] on button "Confirmar" at bounding box center [485, 309] width 72 height 15
type input "14:20"
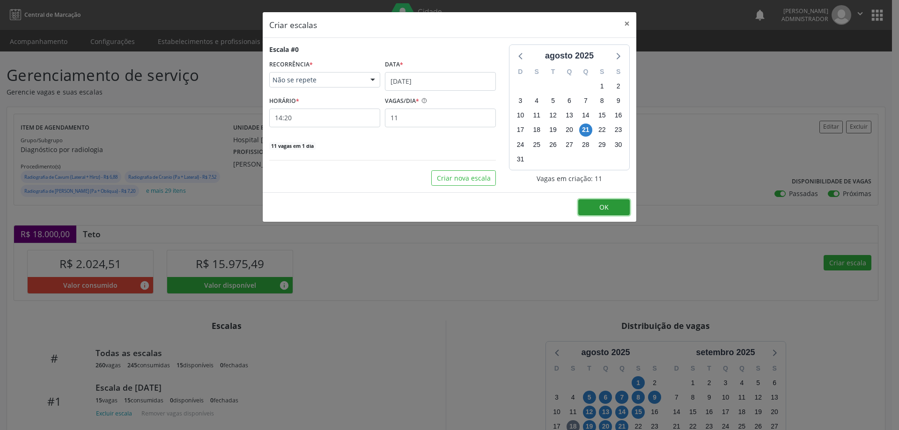
click at [615, 207] on button "OK" at bounding box center [603, 207] width 51 height 16
